Goal: Check status: Check status

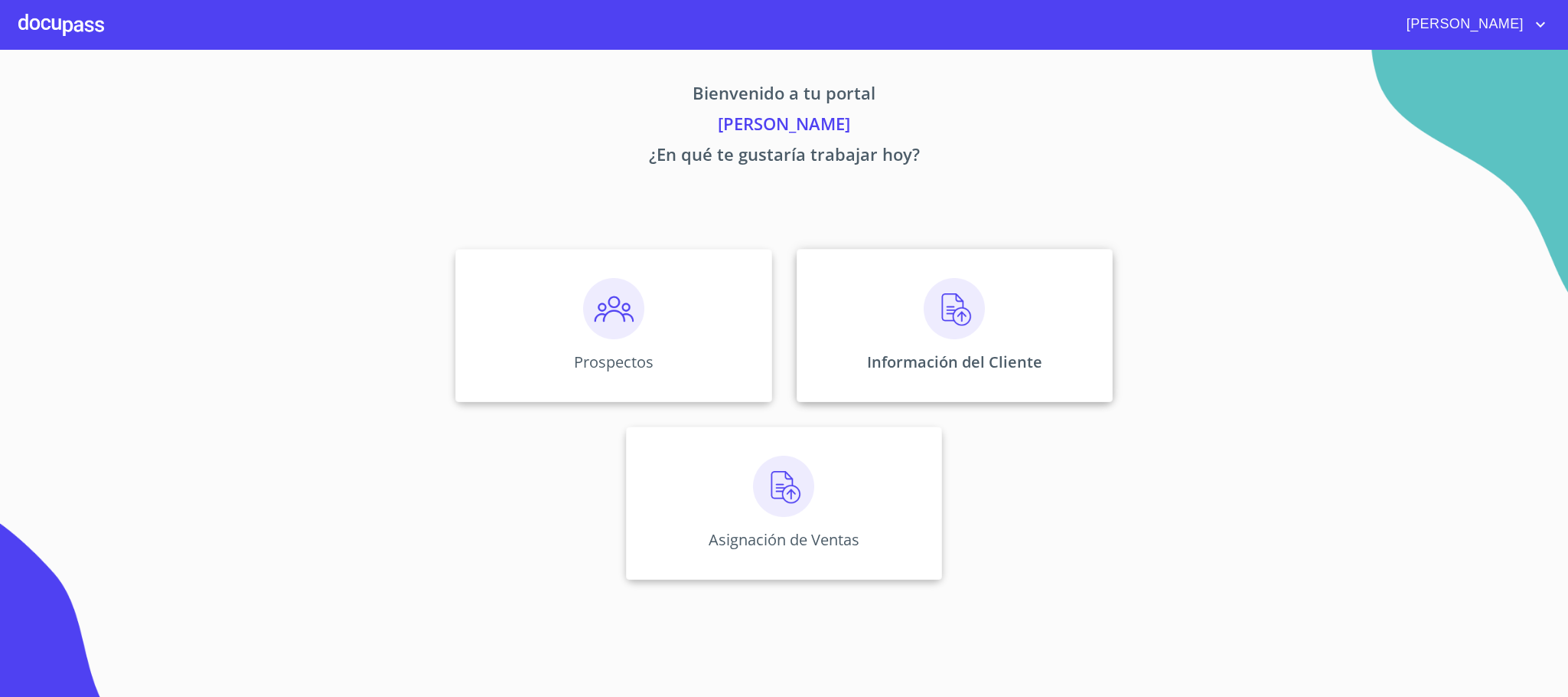
click at [921, 344] on div "Información del Cliente" at bounding box center [954, 326] width 316 height 153
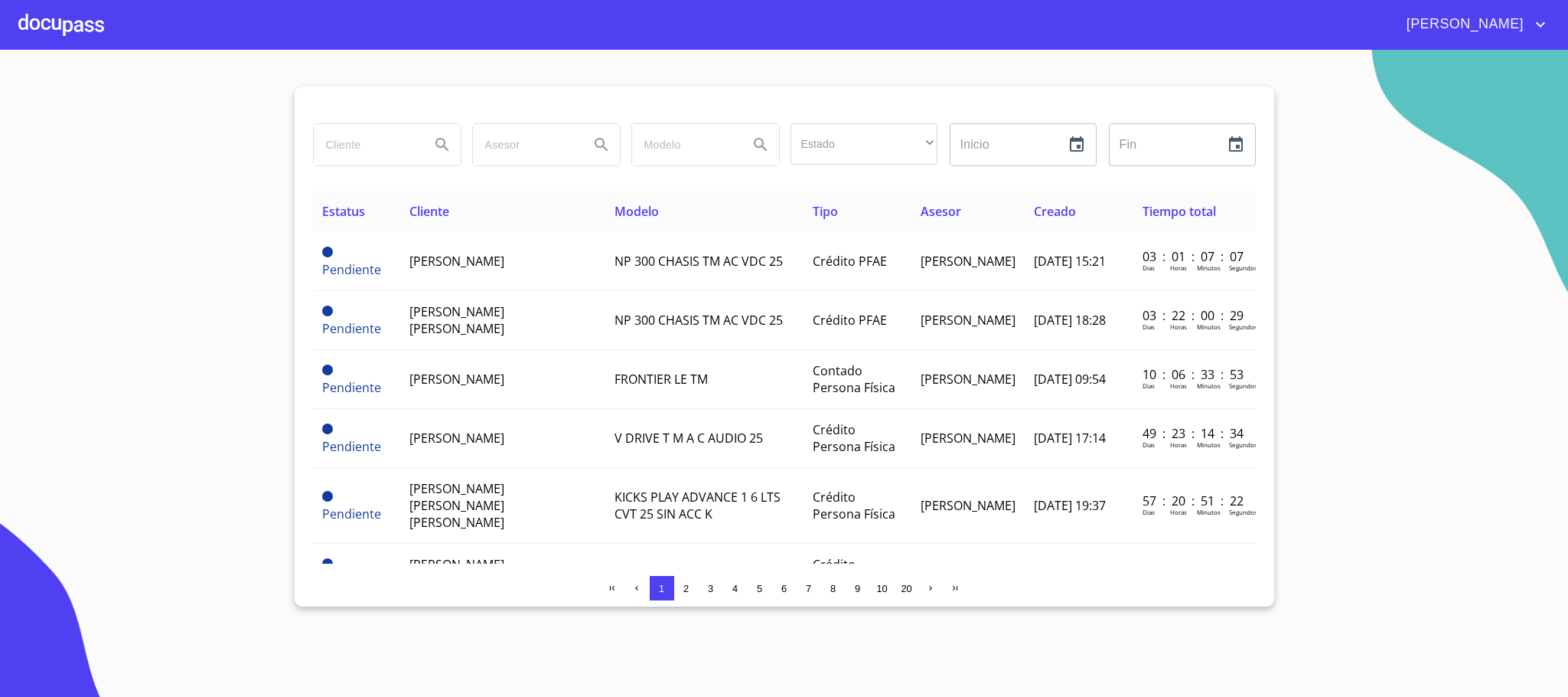
click at [361, 152] on input "search" at bounding box center [366, 144] width 104 height 42
type input "y"
type input "[PERSON_NAME]"
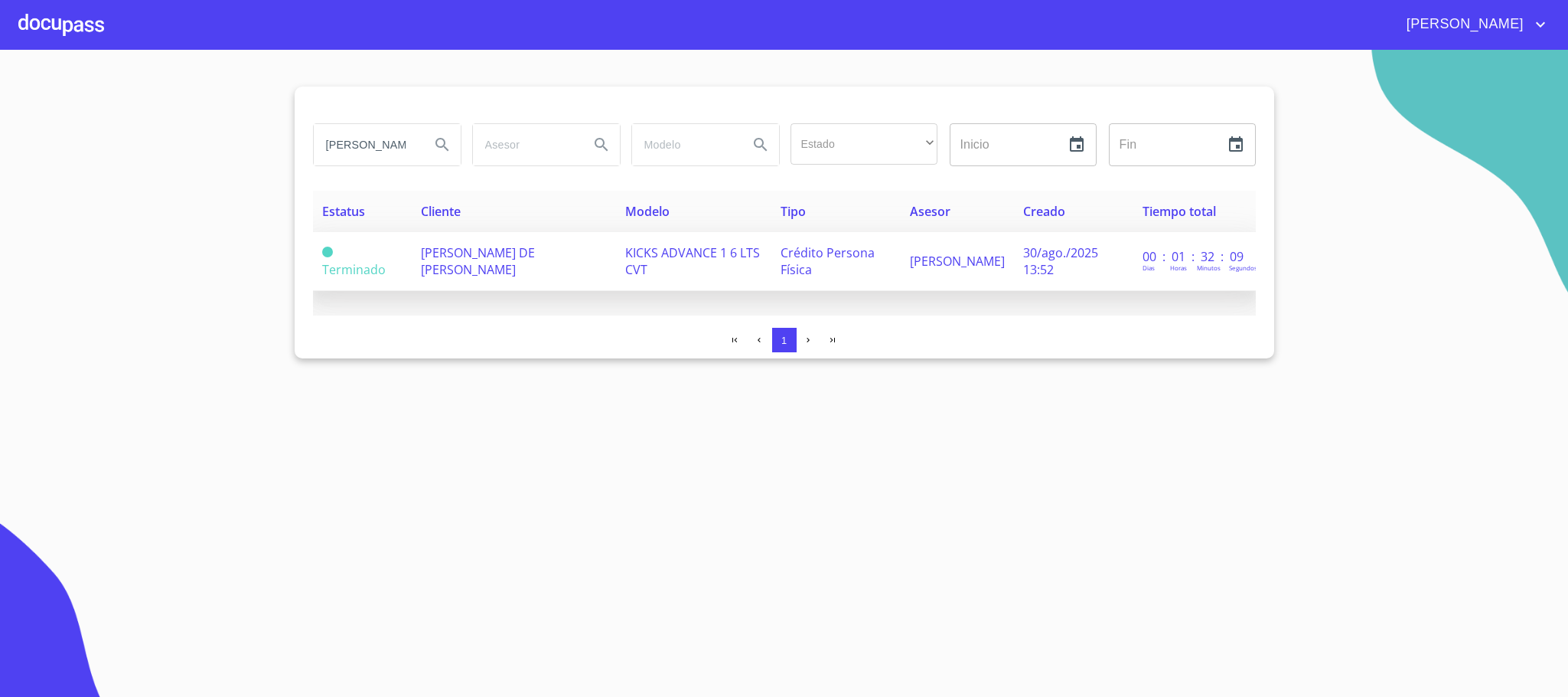
click at [528, 260] on span "[PERSON_NAME] DE [PERSON_NAME]" at bounding box center [478, 261] width 114 height 33
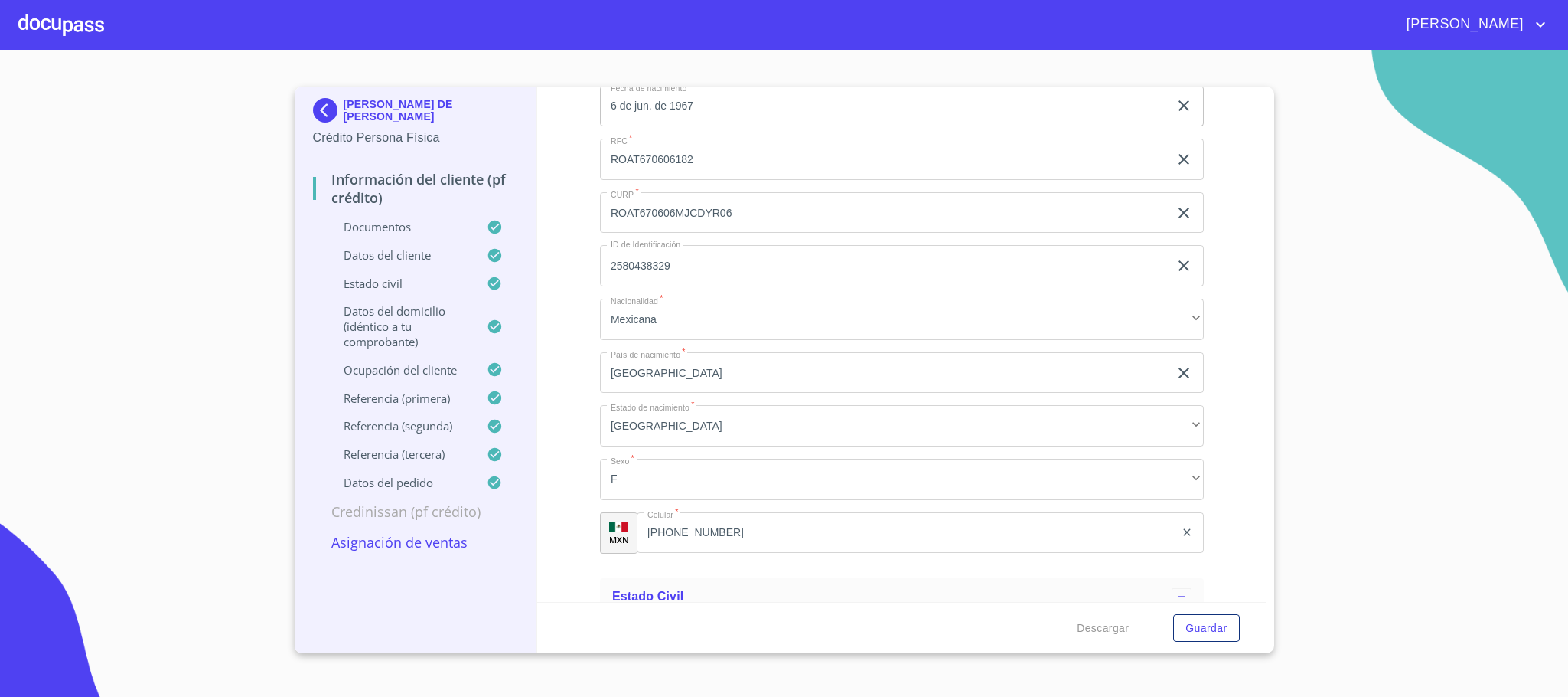
scroll to position [4825, 0]
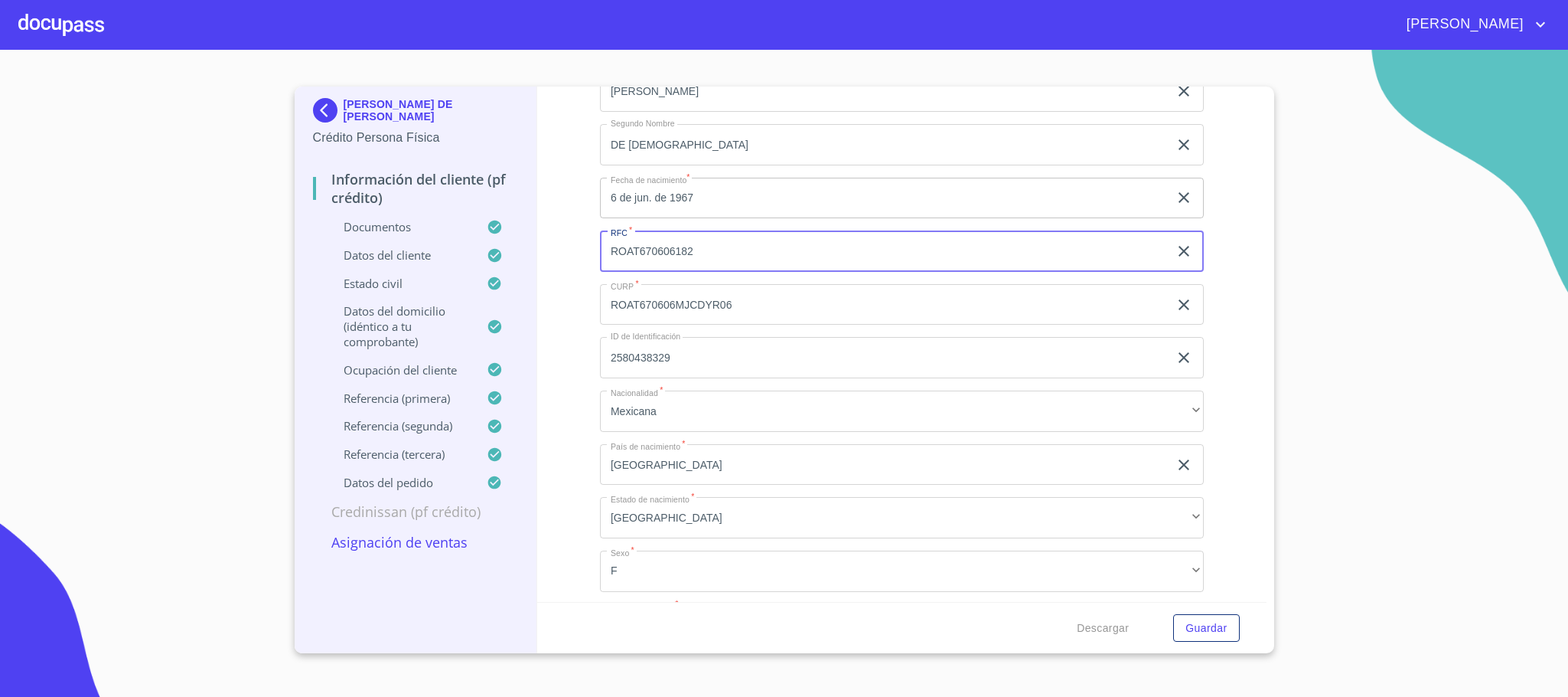
drag, startPoint x: 753, startPoint y: 256, endPoint x: 470, endPoint y: 278, distance: 283.9
click at [470, 278] on div "[PERSON_NAME] DE [PERSON_NAME] Crédito Persona Física Información del cliente (…" at bounding box center [780, 370] width 972 height 567
